Goal: Ask a question

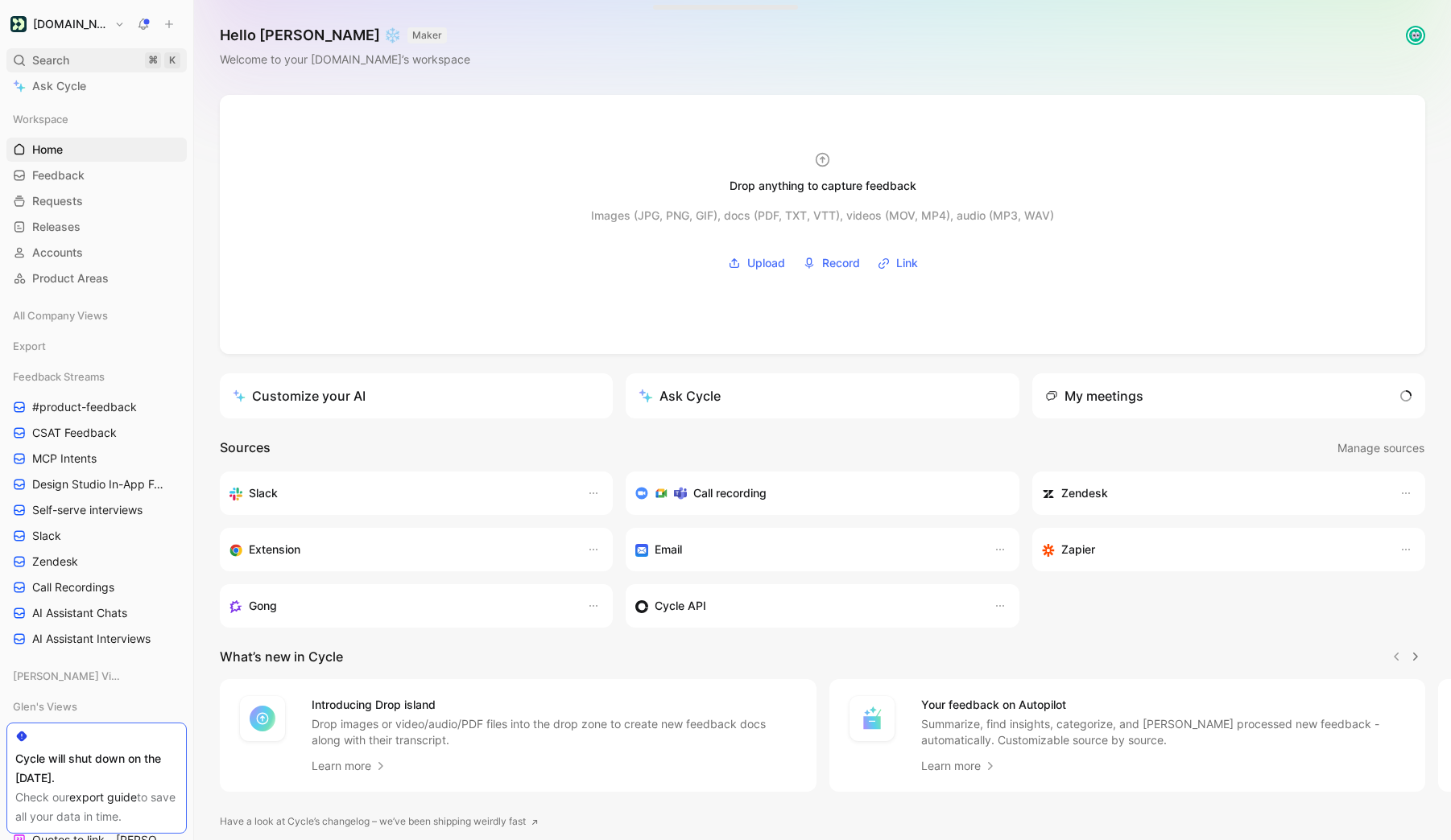
click at [64, 58] on span "Search" at bounding box center [50, 61] width 37 height 20
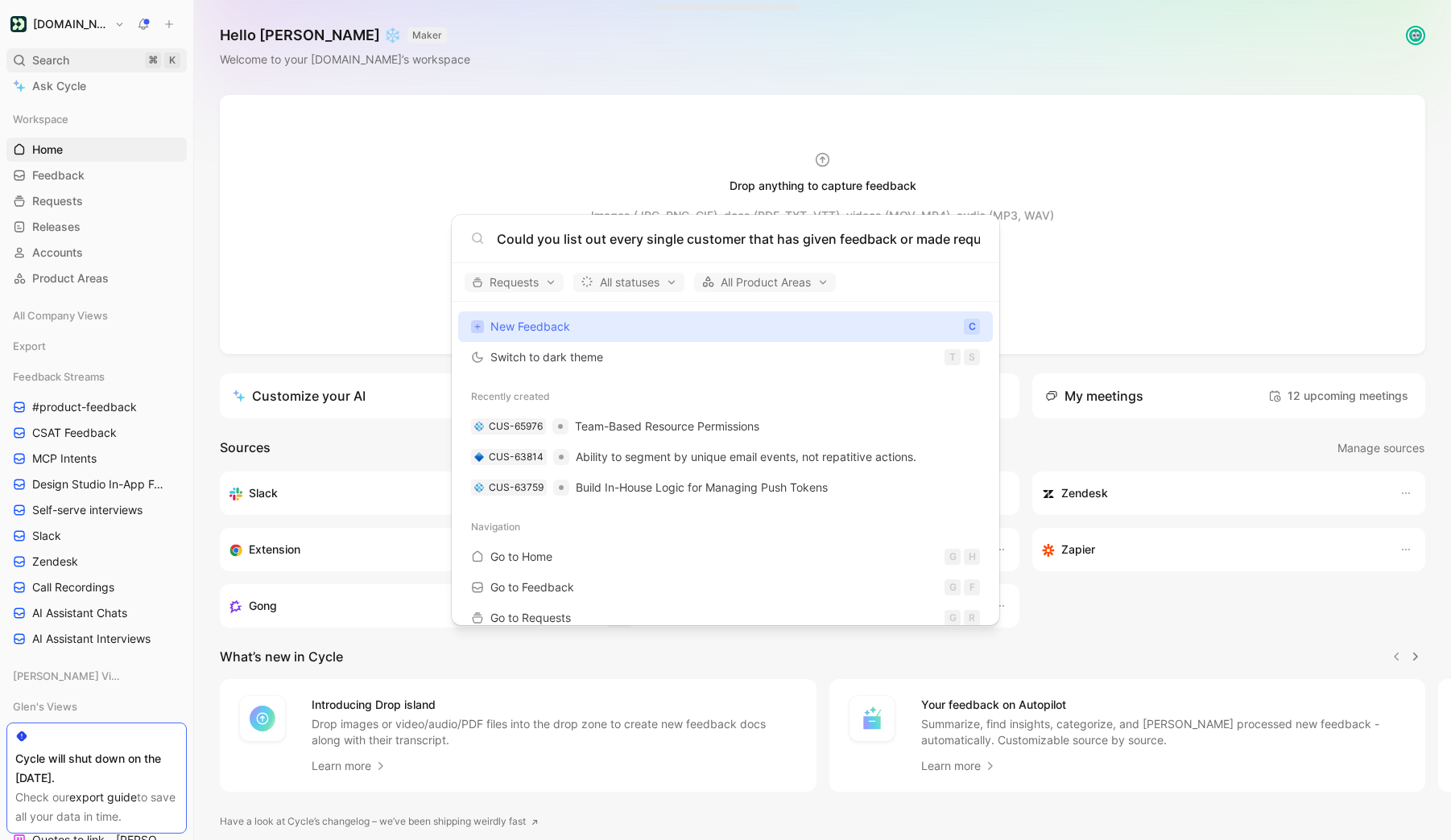
scroll to position [0, 299]
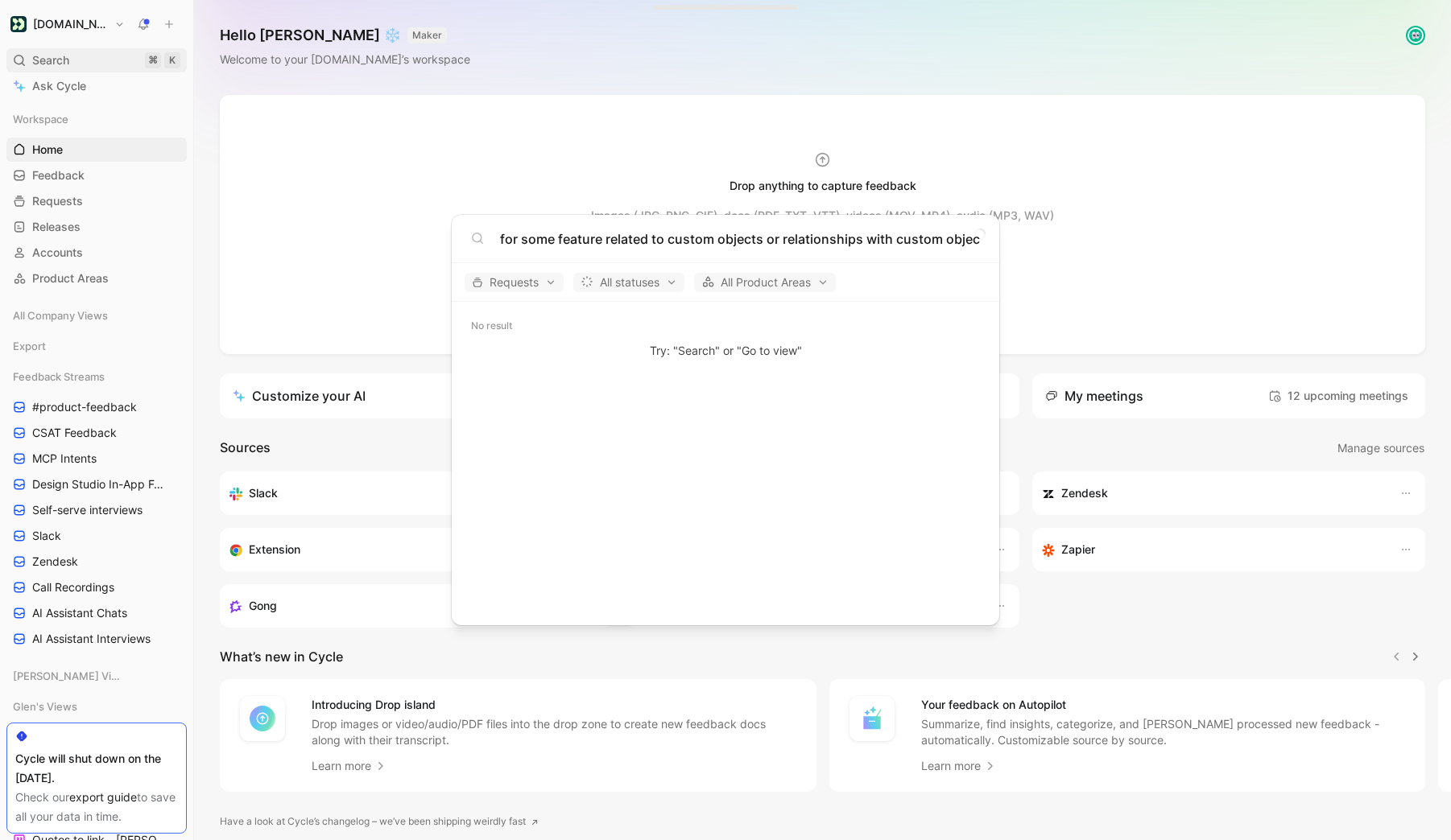
type input "Could you list out every single customer that has given feedback or made reques…"
click at [674, 234] on input "Could you list out every single customer that has given feedback or made reques…" at bounding box center [738, 239] width 483 height 20
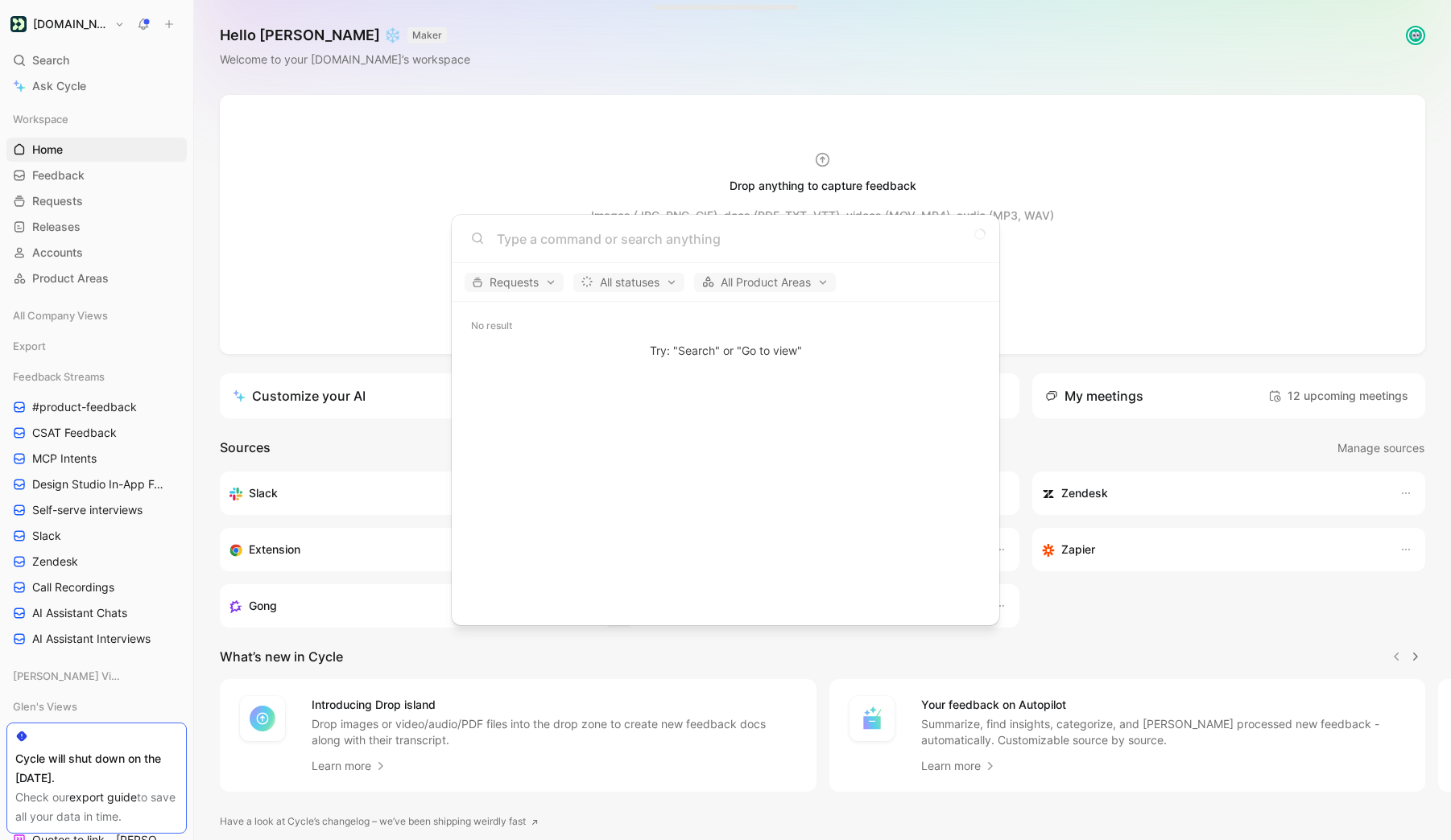
scroll to position [0, 0]
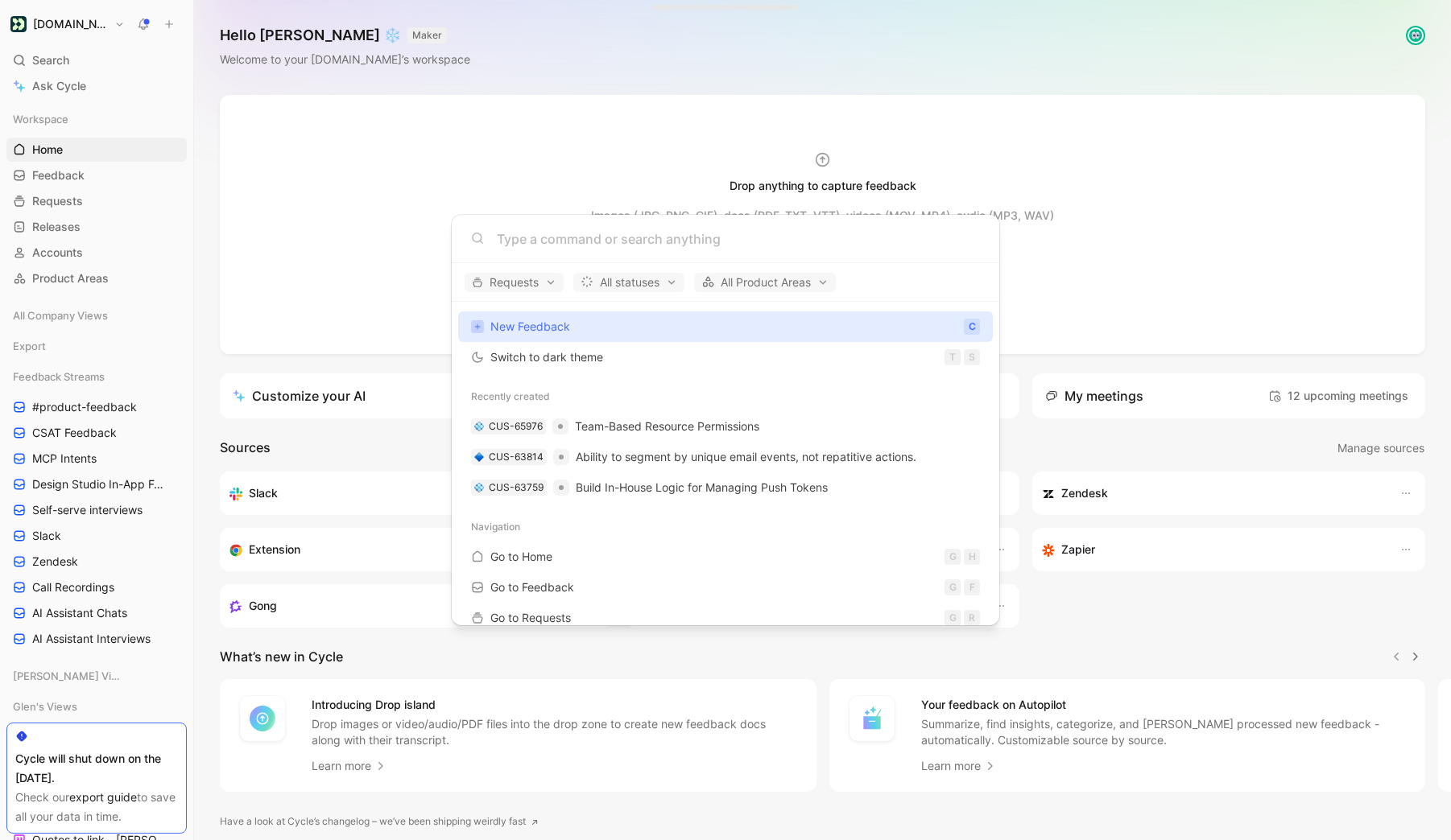
click at [354, 179] on body "[DOMAIN_NAME] Search ⌘ K Ask Cycle Workspace Home G then H Feedback G then F Re…" at bounding box center [725, 420] width 1451 height 840
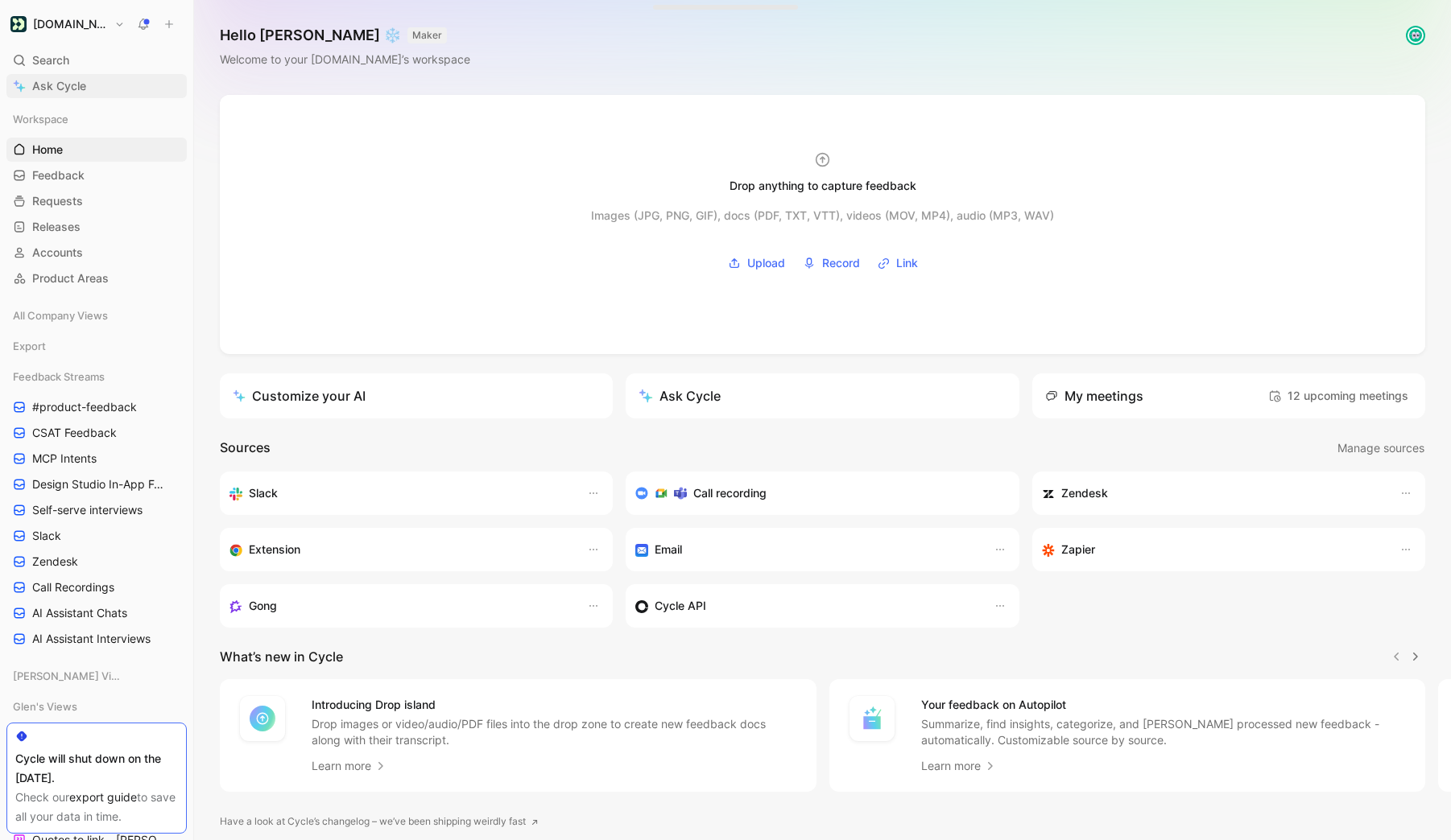
click at [46, 86] on span "Ask Cycle" at bounding box center [59, 87] width 54 height 20
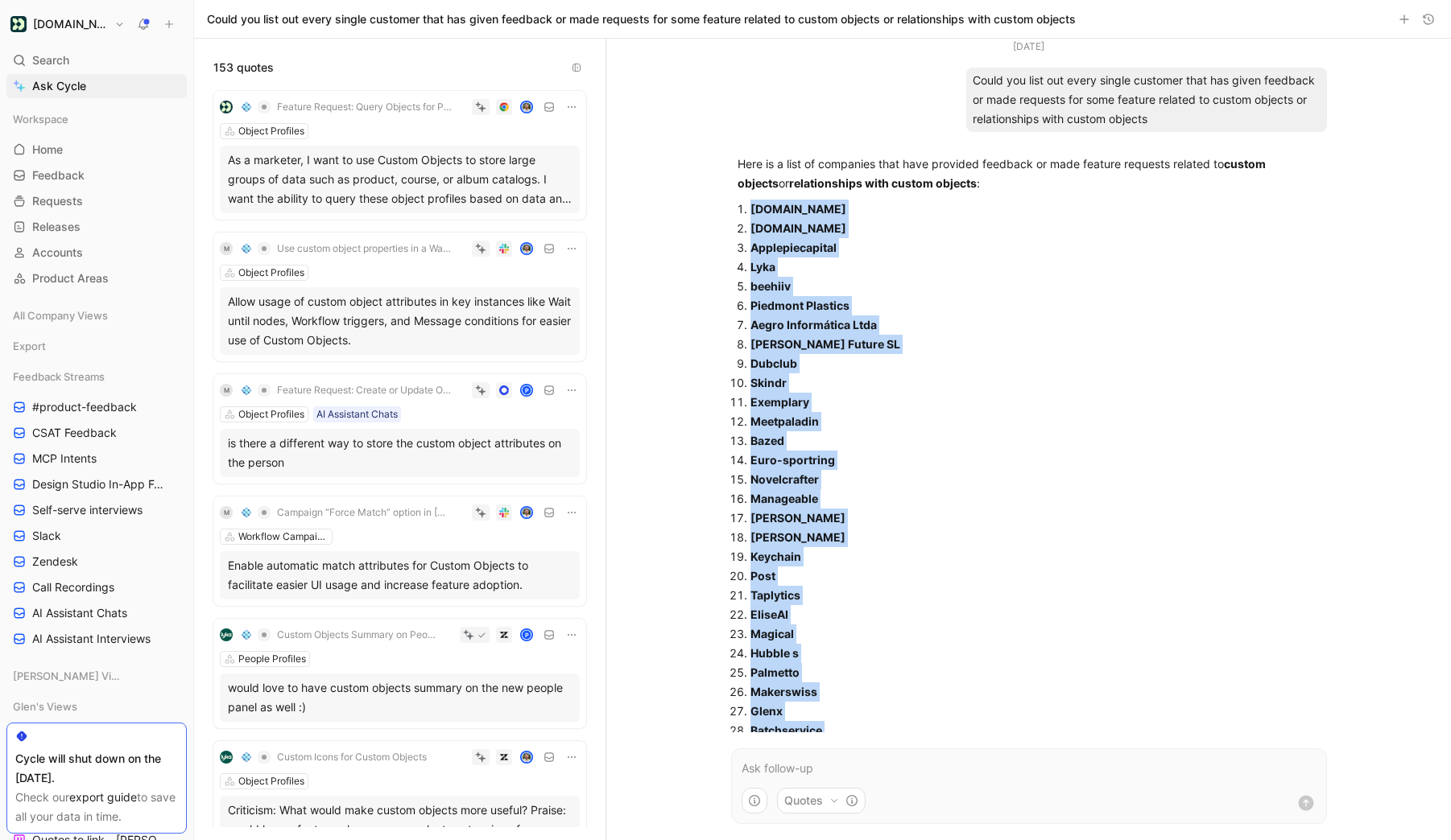
drag, startPoint x: 828, startPoint y: 653, endPoint x: 749, endPoint y: 212, distance: 448.0
copy ol "Loremips.do Sitam.co Adipiscingelits Doei tempori Utlabore Etdolore Magna Aliqu…"
